Goal: Transaction & Acquisition: Purchase product/service

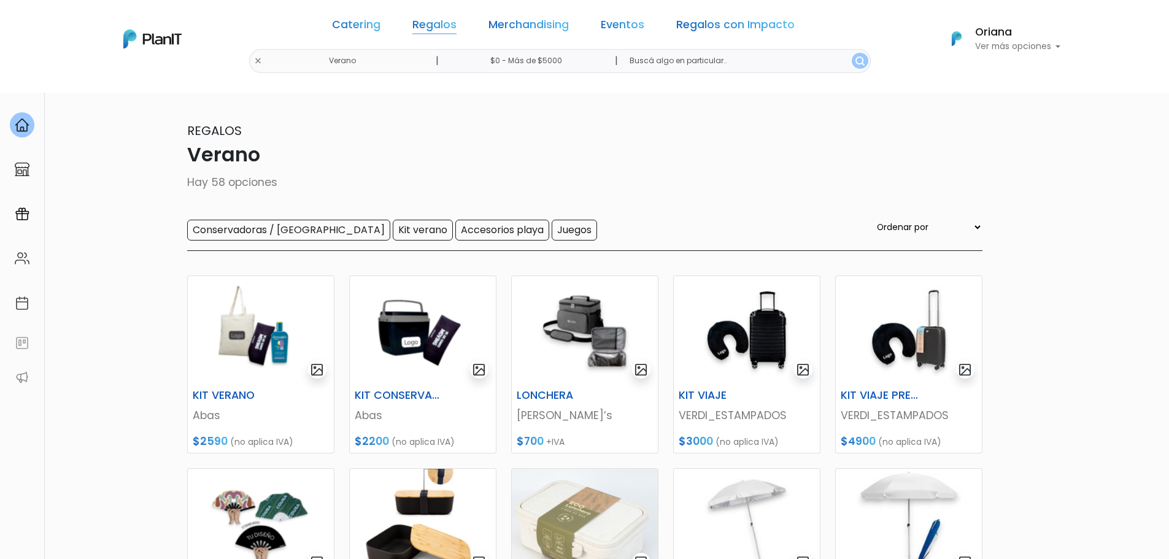
click at [443, 22] on link "Regalos" at bounding box center [434, 27] width 44 height 15
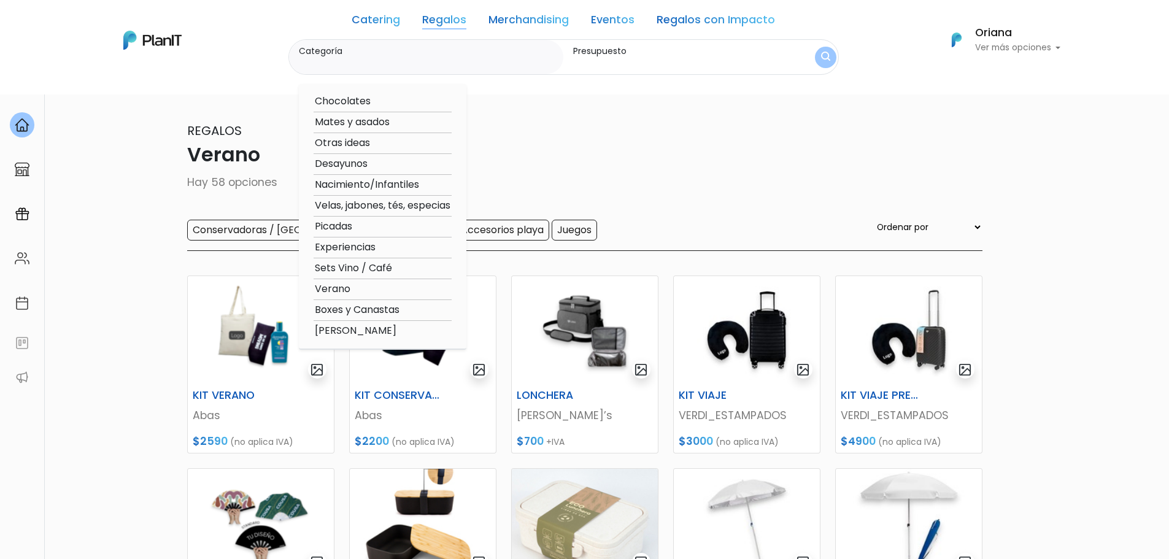
click at [377, 142] on option "Otras ideas" at bounding box center [382, 143] width 138 height 15
type input "Otras ideas"
type input "$0 - $1000"
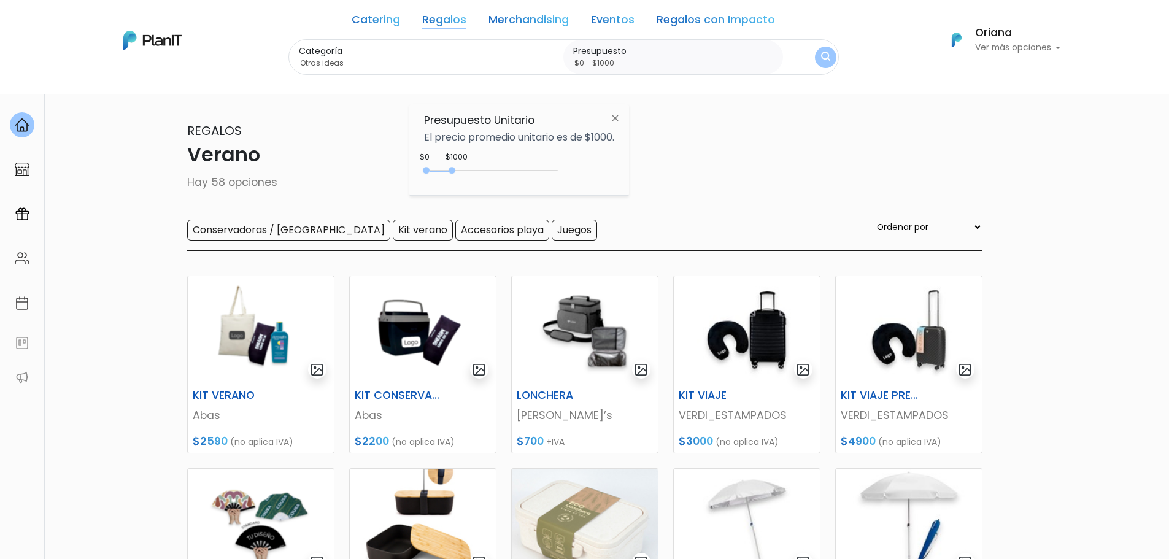
drag, startPoint x: 494, startPoint y: 162, endPoint x: 564, endPoint y: 177, distance: 72.1
click at [564, 177] on div "$1000 $0 0 : 1000 0 1000 0,1000" at bounding box center [519, 173] width 190 height 25
click at [535, 172] on div "0 : 1000 0 1000" at bounding box center [493, 173] width 129 height 12
click at [821, 55] on img "submit" at bounding box center [825, 58] width 10 height 12
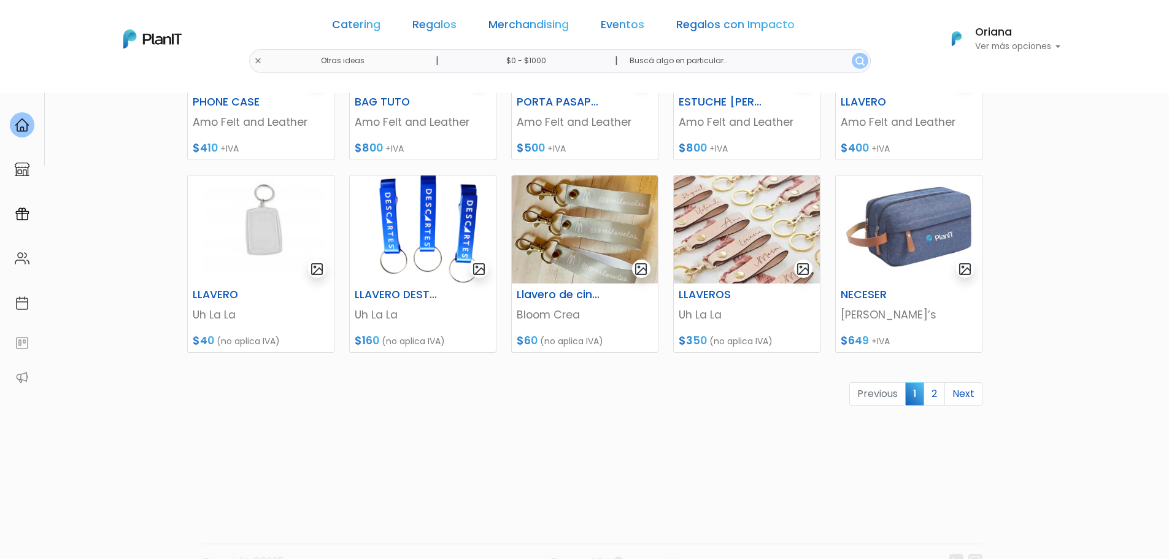
scroll to position [491, 0]
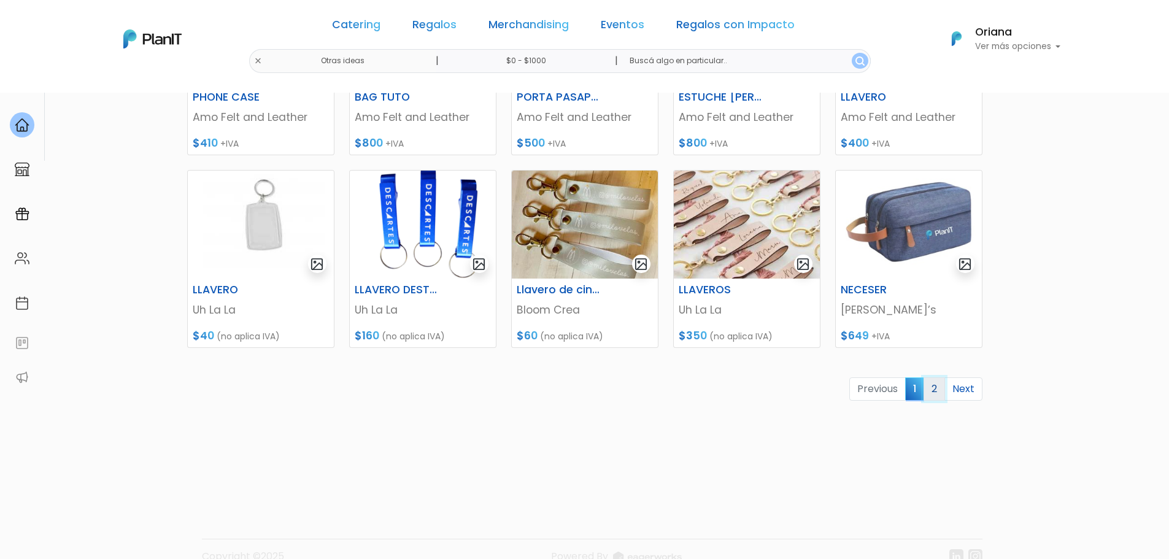
click at [930, 381] on link "2" at bounding box center [933, 388] width 21 height 23
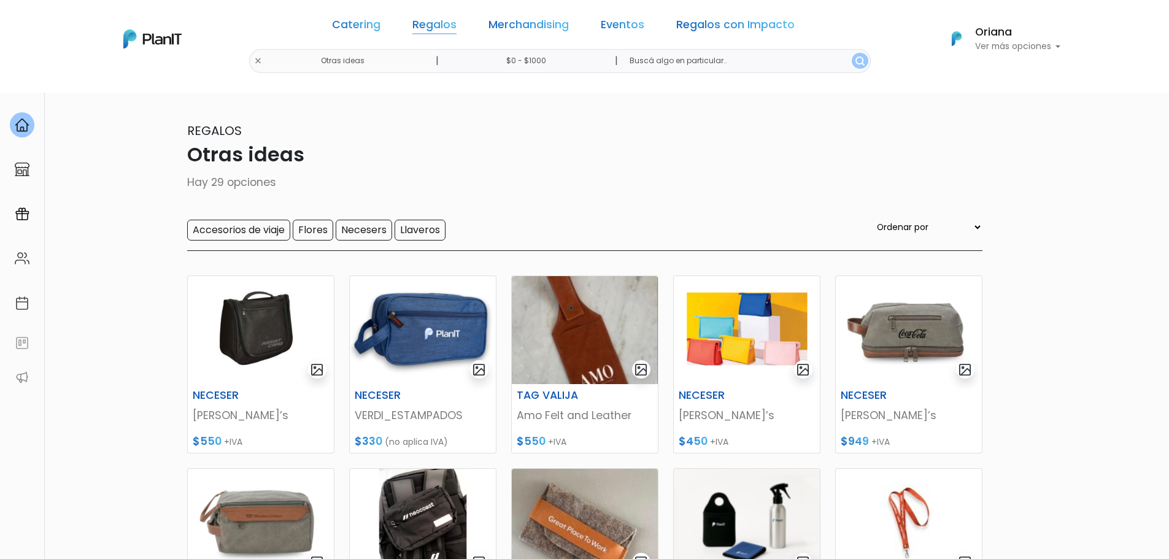
click at [440, 29] on link "Regalos" at bounding box center [434, 27] width 44 height 15
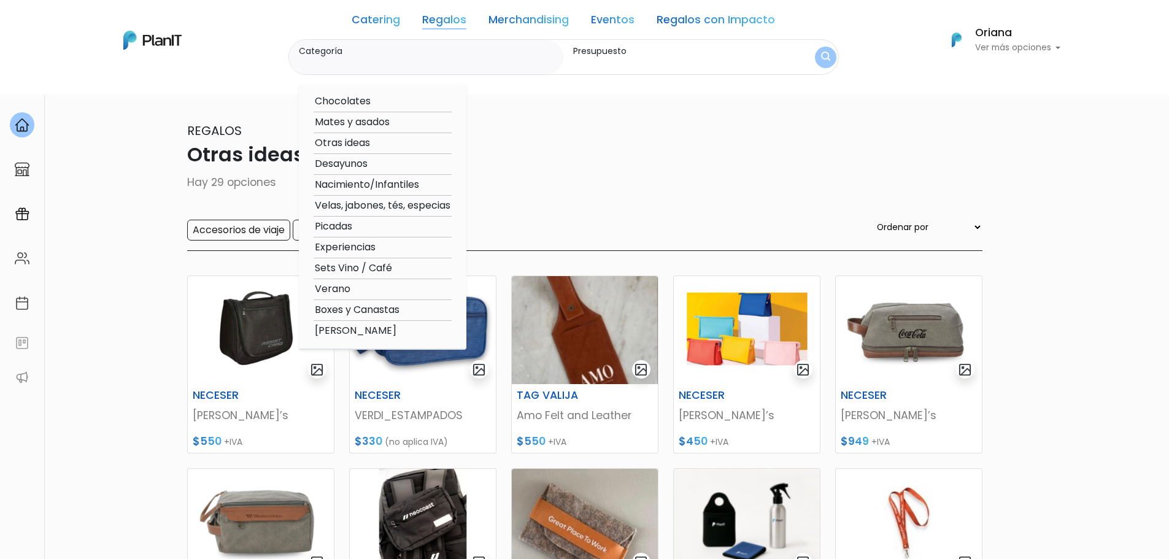
click at [348, 117] on option "Mates y asados" at bounding box center [382, 122] width 138 height 15
type input "Mates y asados"
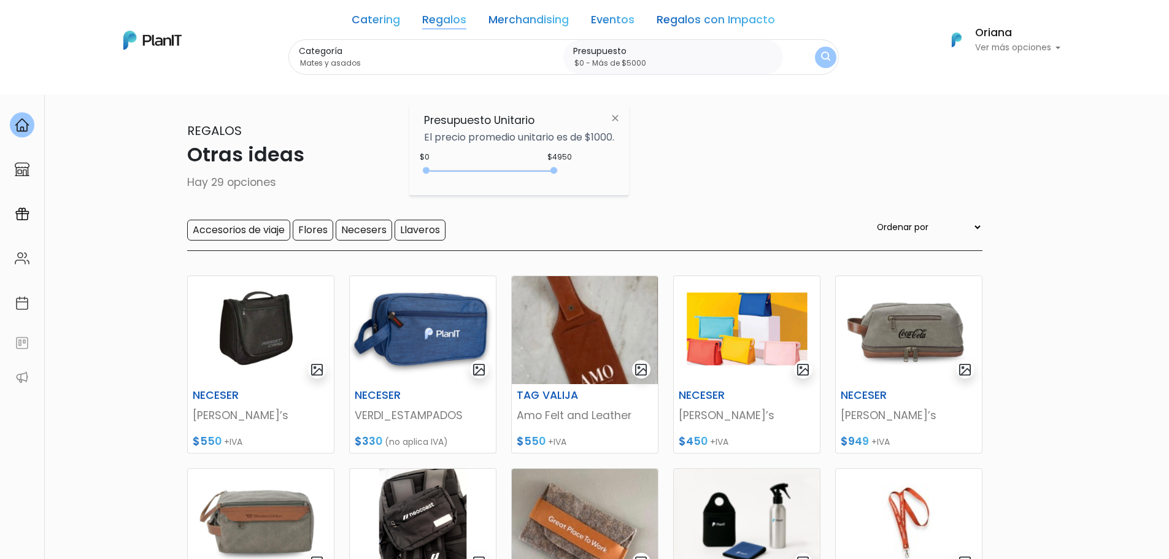
type input "$0 - Más de $5000"
drag, startPoint x: 510, startPoint y: 169, endPoint x: 559, endPoint y: 180, distance: 50.8
click at [559, 180] on div "$4950 $0 0 : 4950 0 4950 0,5000" at bounding box center [519, 173] width 190 height 25
click at [824, 58] on img "submit" at bounding box center [825, 58] width 10 height 12
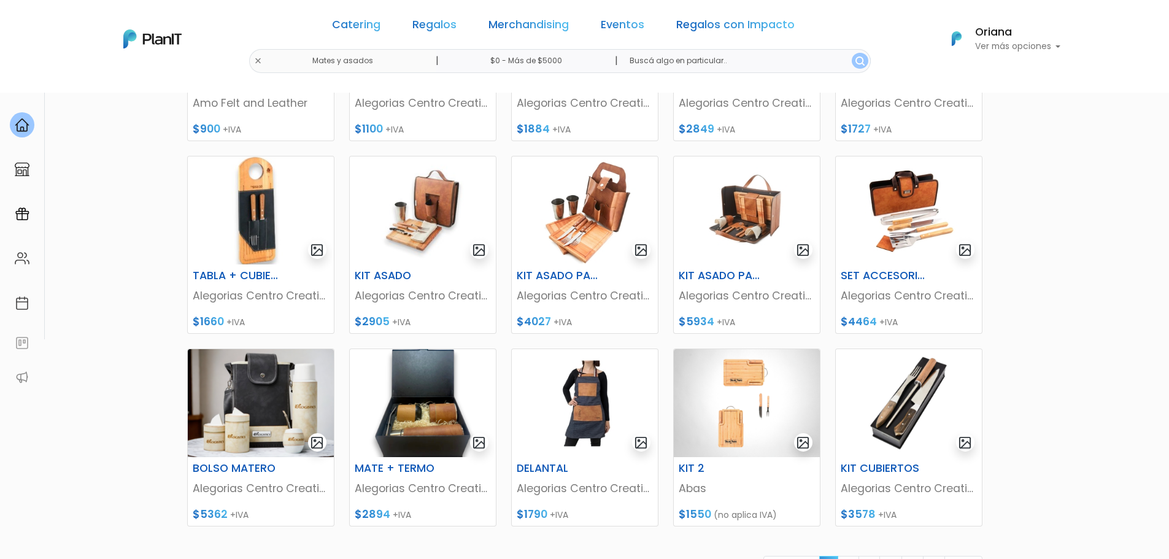
scroll to position [515, 0]
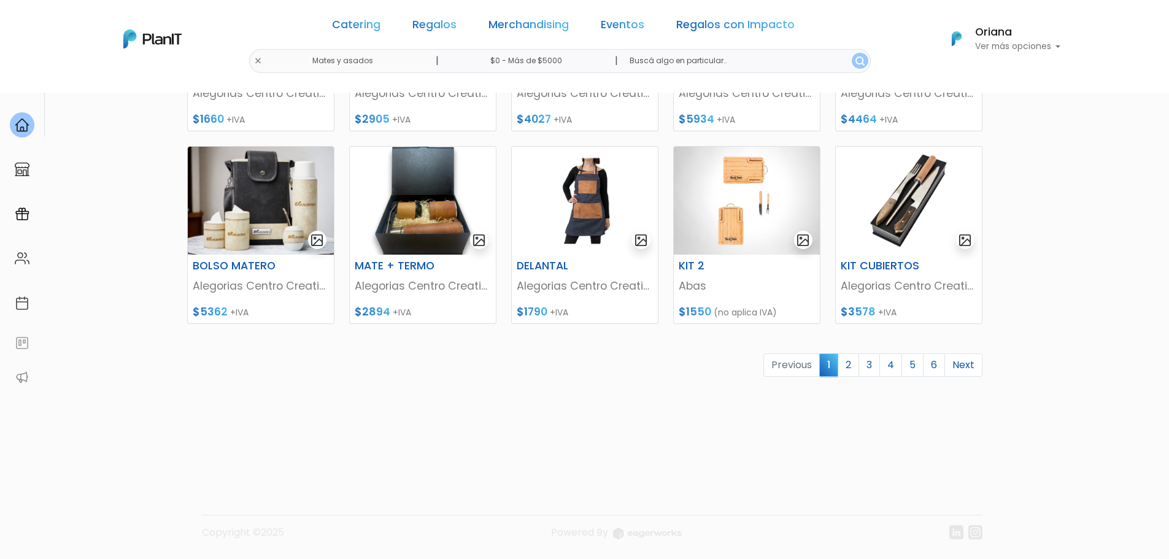
click at [862, 371] on link "3" at bounding box center [868, 364] width 21 height 23
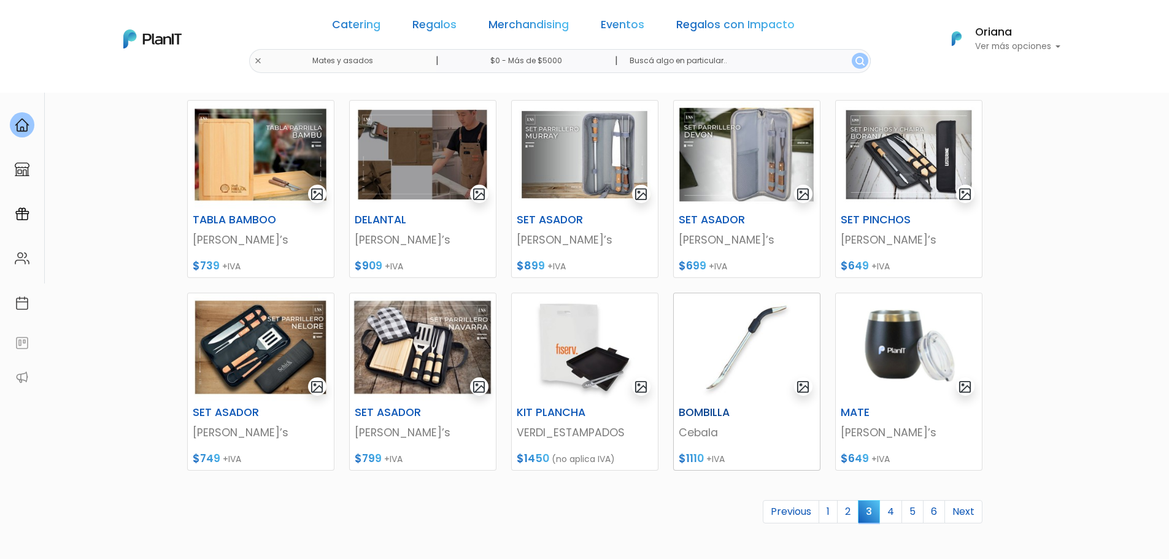
scroll to position [491, 0]
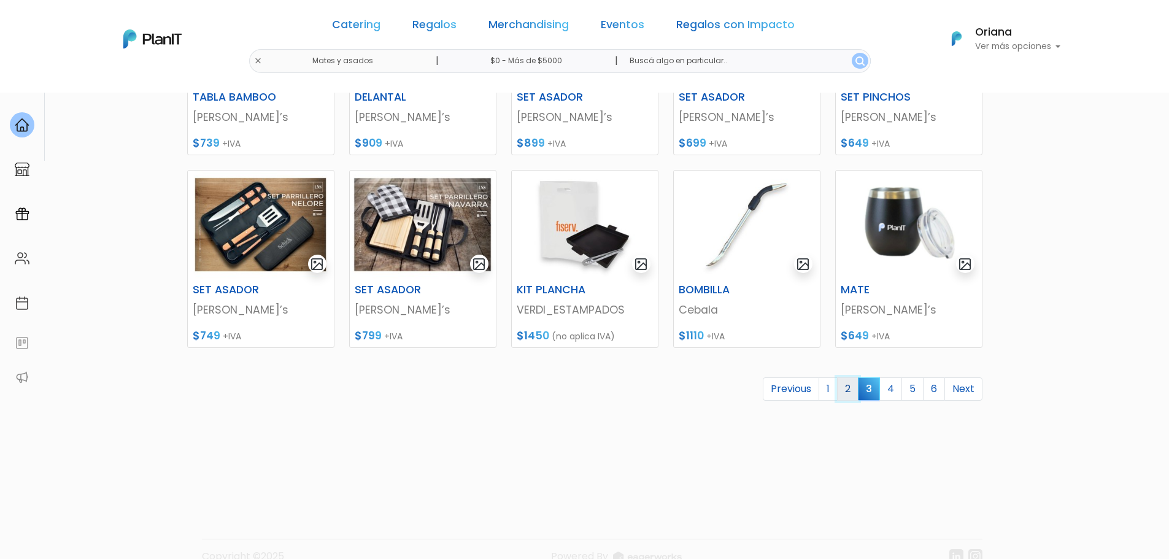
click at [856, 399] on link "2" at bounding box center [847, 388] width 21 height 23
